Goal: Transaction & Acquisition: Purchase product/service

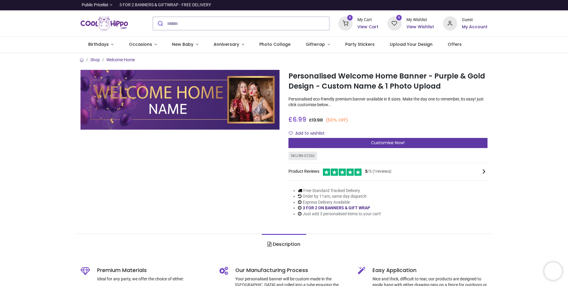
click at [382, 142] on span "Customise Now!" at bounding box center [388, 143] width 34 height 6
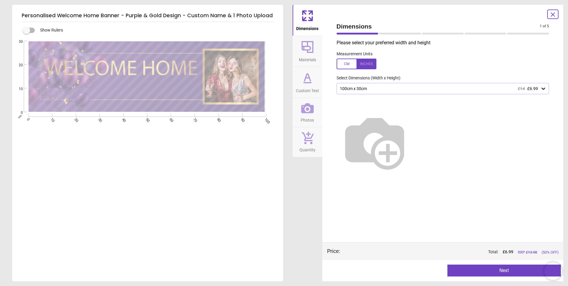
click at [398, 88] on div "100cm x 30cm £14 £6.99" at bounding box center [439, 88] width 201 height 5
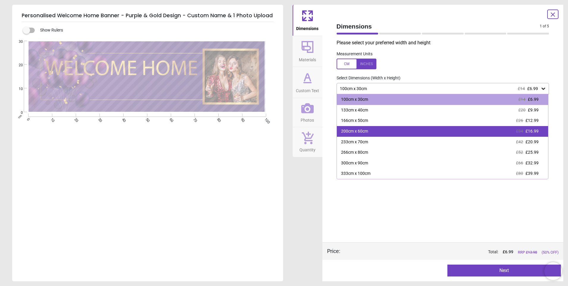
click at [356, 129] on div "200cm x 60cm" at bounding box center [354, 131] width 27 height 6
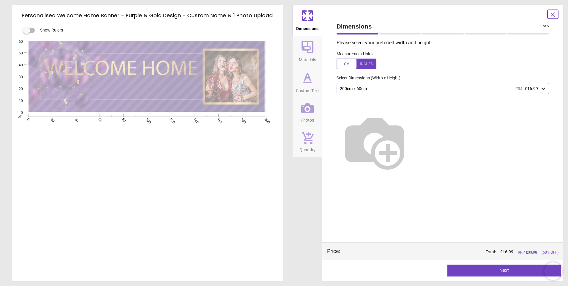
click at [304, 80] on icon at bounding box center [307, 77] width 6 height 7
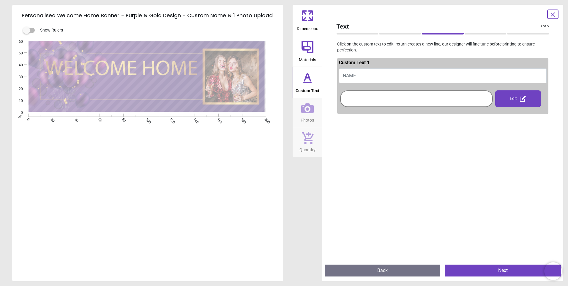
click at [359, 74] on button "NAME" at bounding box center [443, 75] width 208 height 15
click at [309, 47] on icon at bounding box center [307, 47] width 14 height 14
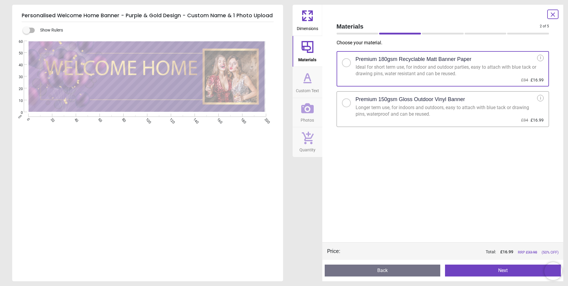
click at [345, 102] on div at bounding box center [347, 103] width 4 height 4
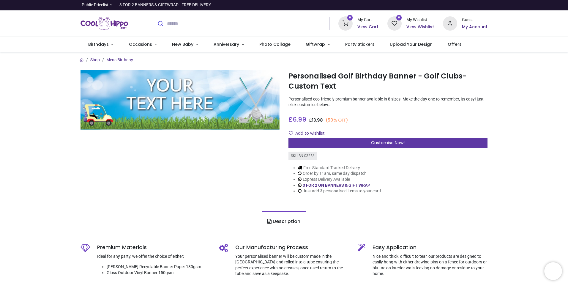
click at [368, 143] on div "Customise Now!" at bounding box center [387, 143] width 199 height 10
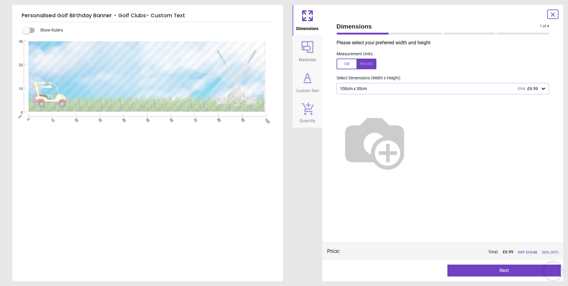
click at [403, 131] on img at bounding box center [375, 142] width 76 height 76
click at [370, 89] on div "100cm x 30cm £14 £6.99" at bounding box center [439, 88] width 201 height 5
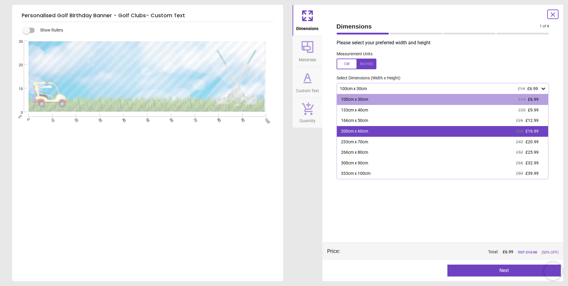
click at [356, 131] on div "200cm x 60cm" at bounding box center [354, 131] width 27 height 6
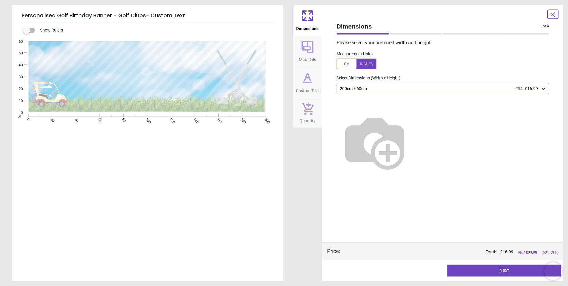
click at [499, 270] on button "Next" at bounding box center [503, 270] width 113 height 12
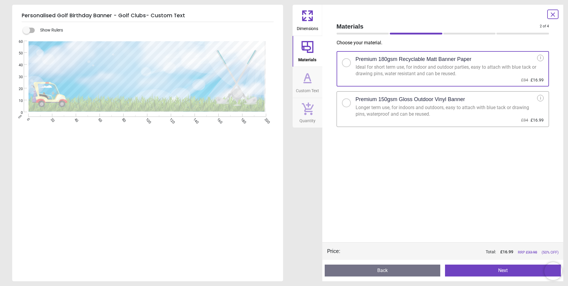
click at [345, 103] on div at bounding box center [347, 103] width 4 height 4
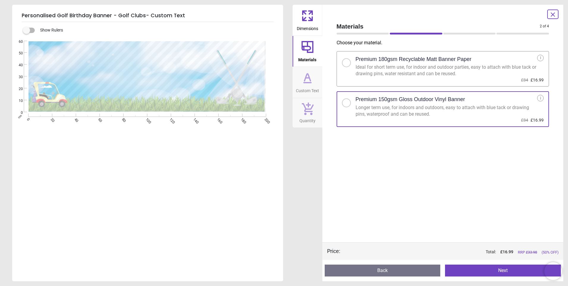
click at [501, 272] on button "Next" at bounding box center [503, 270] width 116 height 12
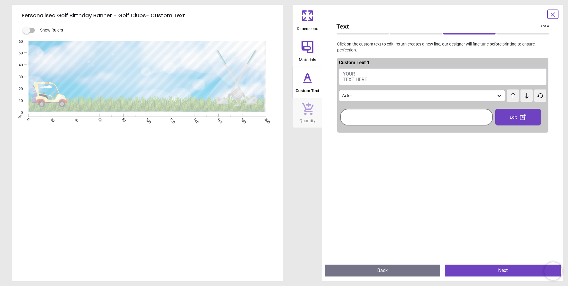
click at [350, 73] on span "YOUR TEXT HERE" at bounding box center [355, 76] width 24 height 11
type textarea "**********"
click at [496, 95] on icon at bounding box center [499, 96] width 6 height 6
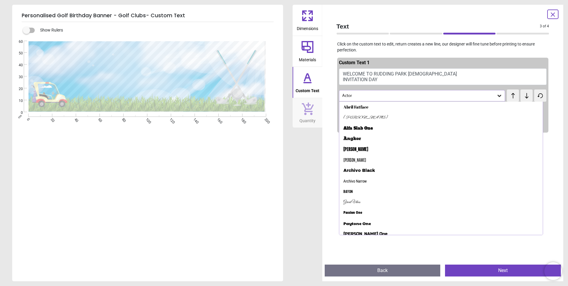
scroll to position [68, 0]
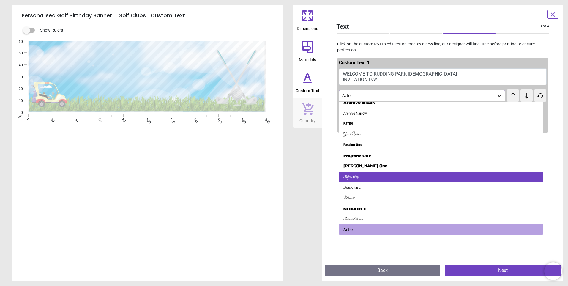
click at [357, 176] on div "Style Script" at bounding box center [351, 177] width 16 height 6
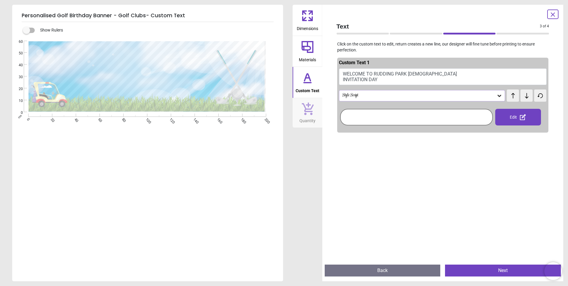
scroll to position [0, 0]
click at [386, 95] on div "Style Script" at bounding box center [419, 95] width 155 height 5
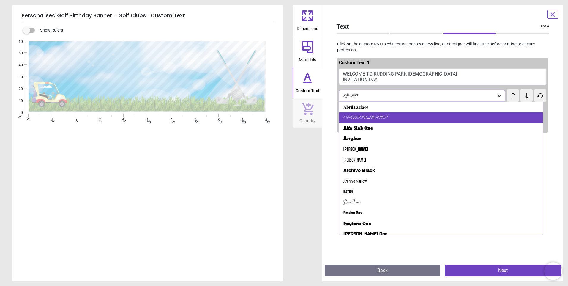
click at [351, 116] on div "Alex Brush" at bounding box center [365, 118] width 45 height 6
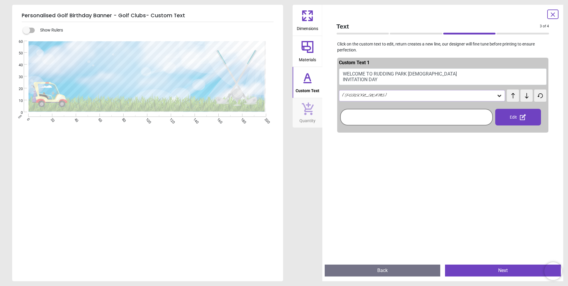
click at [362, 95] on div "Alex Brush" at bounding box center [419, 95] width 155 height 5
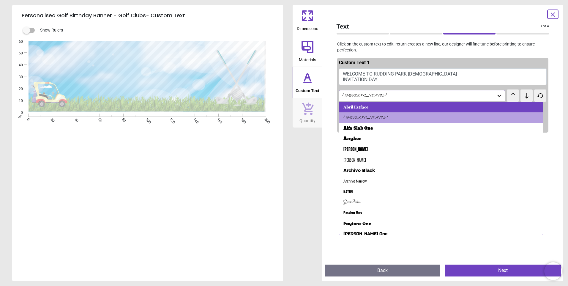
click at [362, 105] on div "Abril Fatface" at bounding box center [355, 107] width 25 height 6
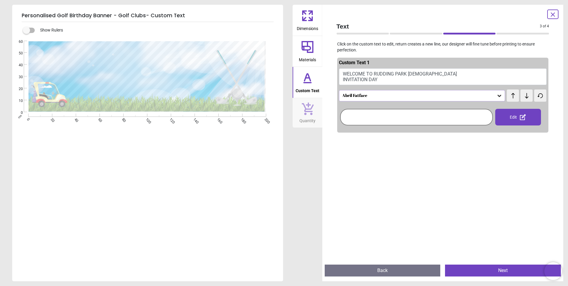
click at [519, 117] on icon at bounding box center [522, 116] width 7 height 7
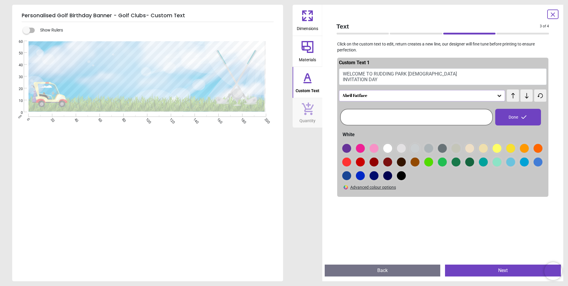
click at [346, 147] on div at bounding box center [346, 148] width 9 height 9
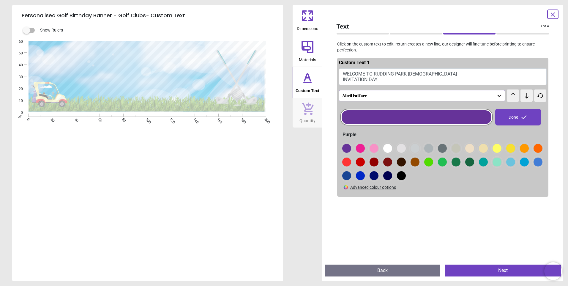
click at [309, 46] on icon at bounding box center [308, 47] width 12 height 12
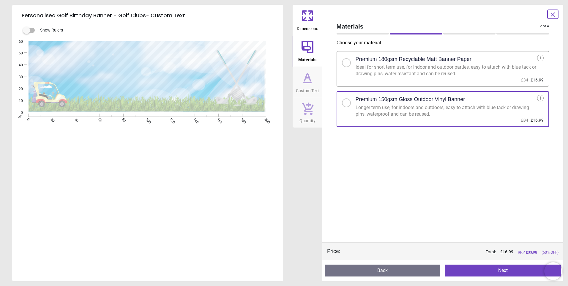
click at [309, 16] on icon at bounding box center [307, 16] width 14 height 14
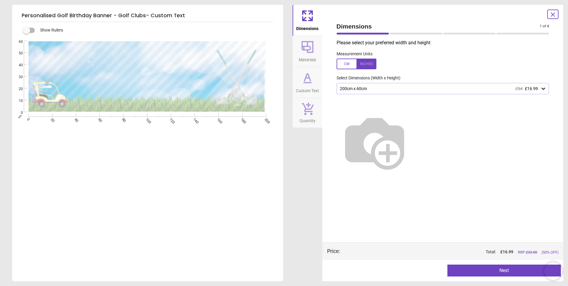
click at [512, 271] on button "Next" at bounding box center [503, 270] width 113 height 12
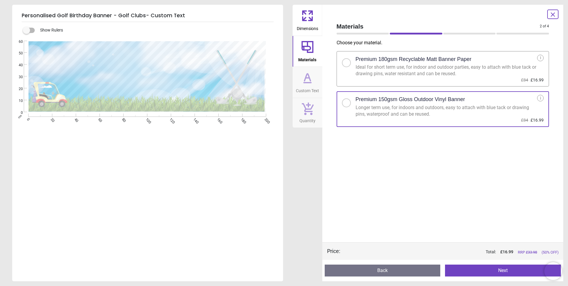
click at [512, 271] on button "Next" at bounding box center [503, 270] width 116 height 12
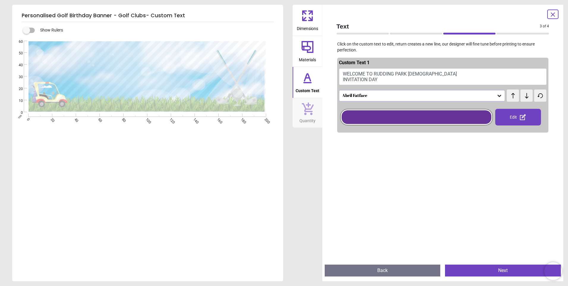
click at [499, 269] on button "Next" at bounding box center [503, 270] width 116 height 12
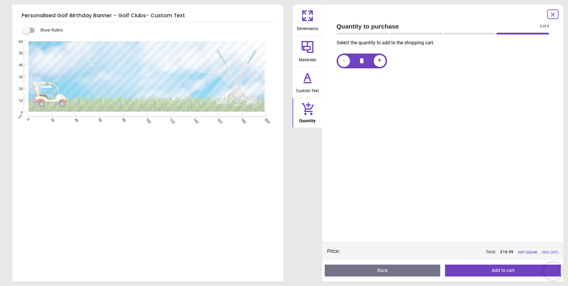
click at [503, 270] on button "Add to cart" at bounding box center [503, 270] width 116 height 12
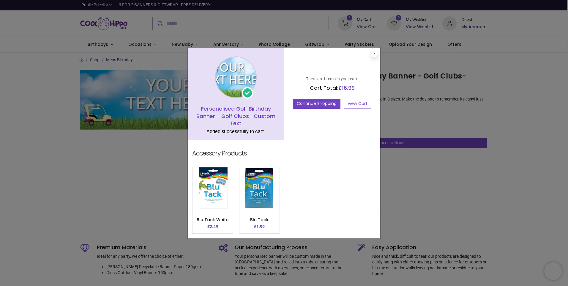
click at [337, 169] on div "Blu Tack White £ 2.49 ADD TO CART £ 1.99" at bounding box center [284, 200] width 184 height 67
click at [351, 103] on link "View Cart" at bounding box center [358, 104] width 28 height 10
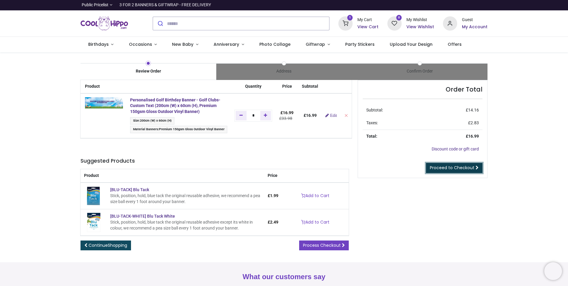
click at [441, 166] on span "Proceed to Checkout" at bounding box center [452, 168] width 45 height 6
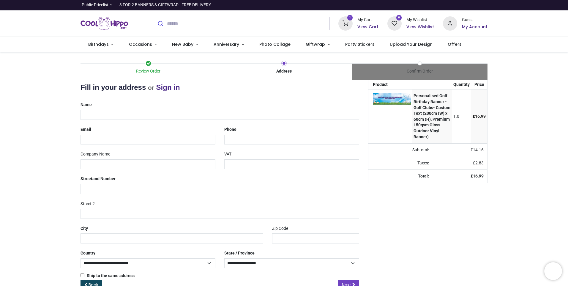
select select "***"
click at [127, 113] on input "text" at bounding box center [220, 115] width 279 height 10
type input "**********"
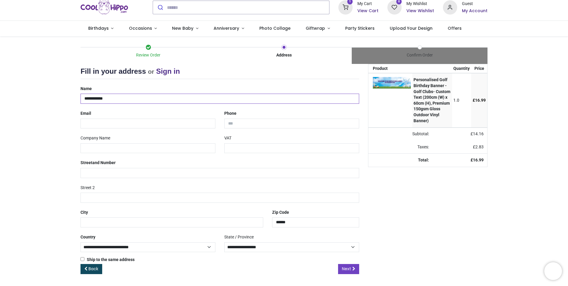
scroll to position [15, 0]
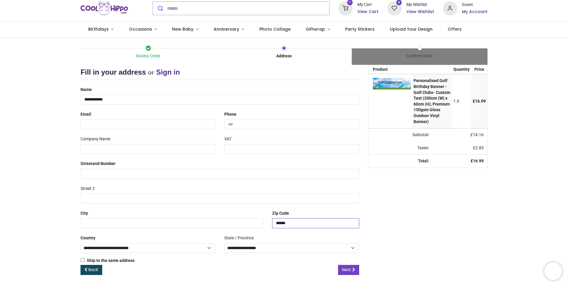
click at [298, 220] on input "******" at bounding box center [315, 223] width 87 height 10
type input "*******"
click at [299, 233] on span "Leadhall Drive, Harrogate - 32 Addresses" at bounding box center [327, 233] width 66 height 4
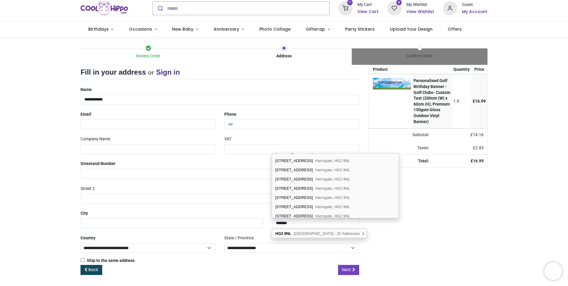
scroll to position [129, 0]
click at [290, 214] on div "15 Leadhall Drive Harrogate, HG2 9NL" at bounding box center [335, 213] width 127 height 9
type input "**********"
select select "***"
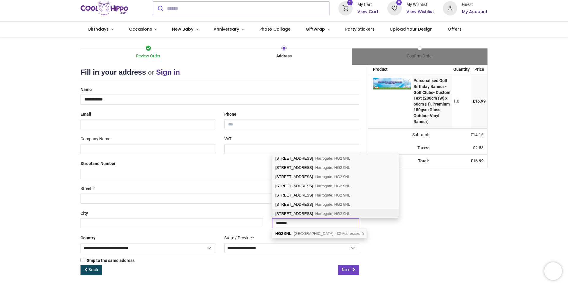
type input "*********"
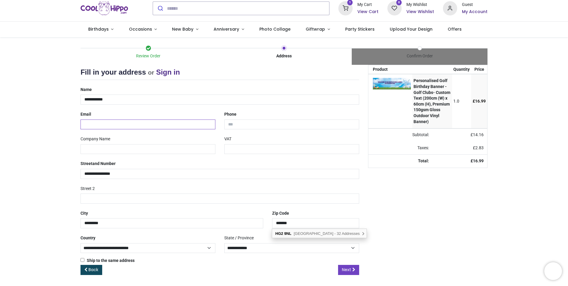
click at [135, 123] on input "email" at bounding box center [148, 124] width 135 height 10
type input "**********"
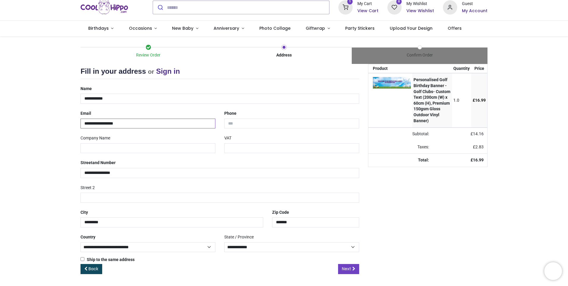
scroll to position [16, 0]
click at [345, 268] on span "Next" at bounding box center [346, 269] width 9 height 6
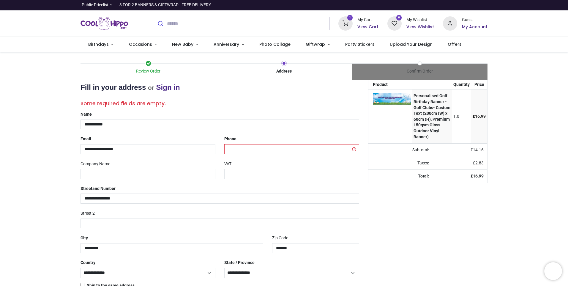
select select "***"
click at [251, 149] on input "tel" at bounding box center [291, 149] width 135 height 10
type input "**********"
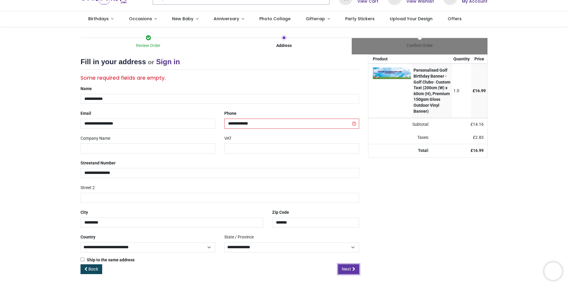
click at [345, 269] on span "Next" at bounding box center [346, 269] width 9 height 6
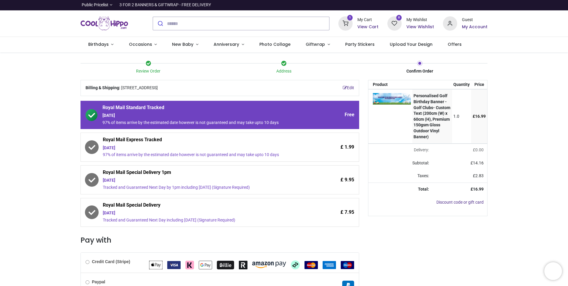
click at [148, 144] on span "Royal Mail Express Tracked" at bounding box center [203, 140] width 201 height 8
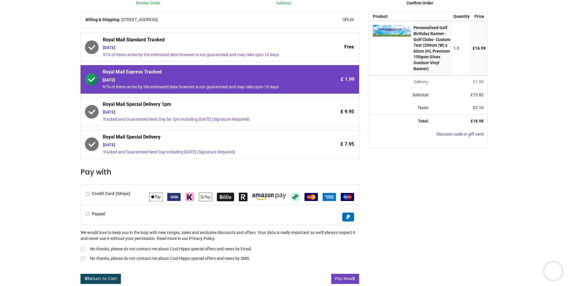
scroll to position [68, 0]
click at [349, 277] on button "Pay Now" at bounding box center [345, 278] width 28 height 10
